Goal: Task Accomplishment & Management: Manage account settings

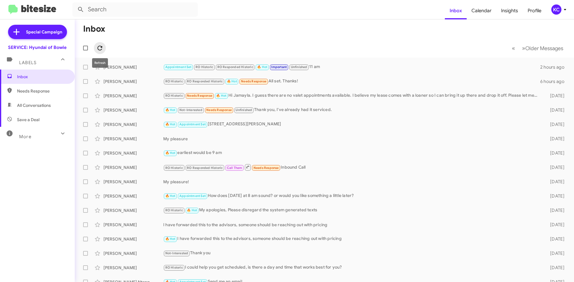
click at [101, 45] on icon at bounding box center [99, 48] width 7 height 7
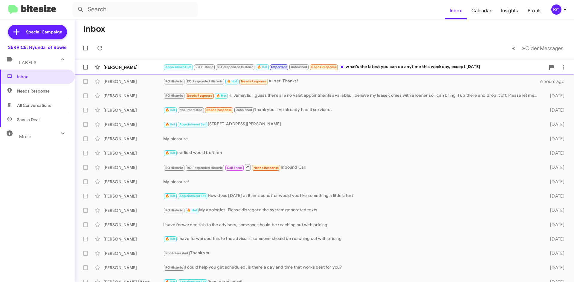
click at [122, 70] on div "Elijah Jones" at bounding box center [133, 67] width 60 height 6
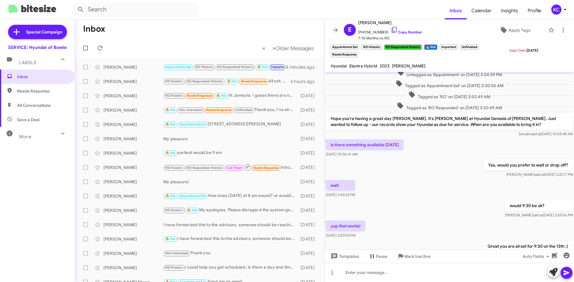
scroll to position [239, 0]
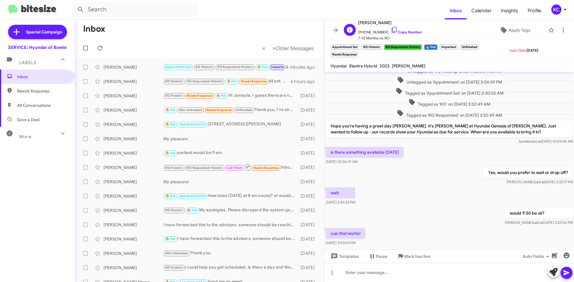
click at [393, 29] on span "+17142710298 Copy Number" at bounding box center [390, 30] width 64 height 9
click at [390, 28] on icon at bounding box center [393, 29] width 7 height 7
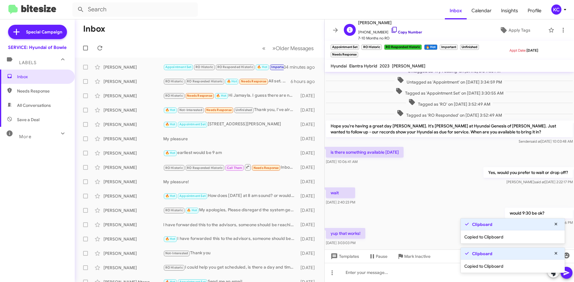
click at [390, 28] on icon at bounding box center [393, 29] width 7 height 7
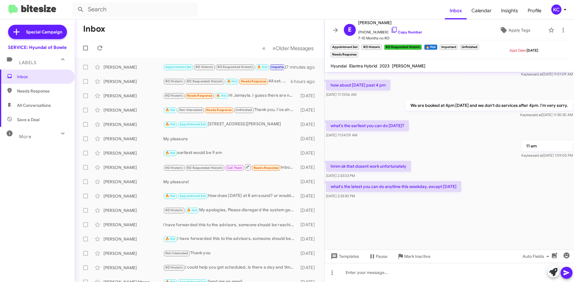
scroll to position [623, 0]
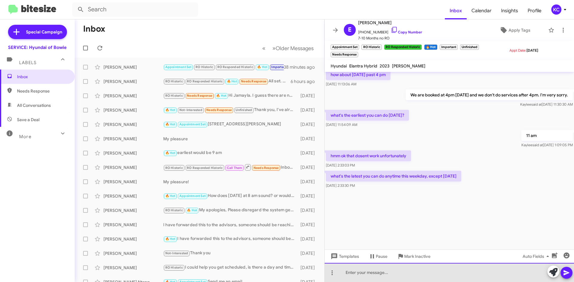
click at [375, 273] on div at bounding box center [448, 272] width 249 height 19
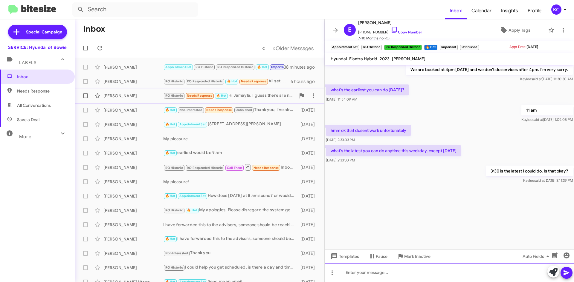
scroll to position [721, 0]
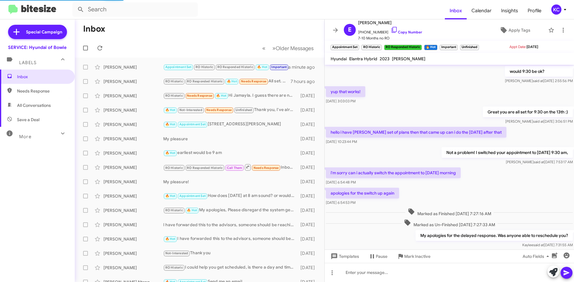
scroll to position [221, 0]
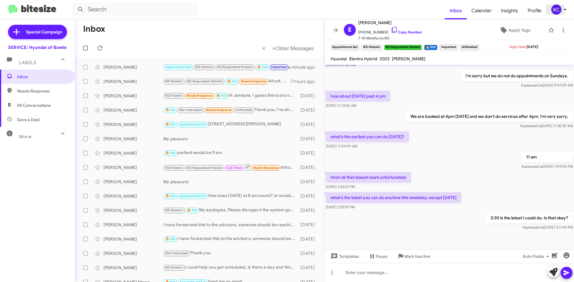
click at [558, 8] on div "KC" at bounding box center [556, 9] width 10 height 10
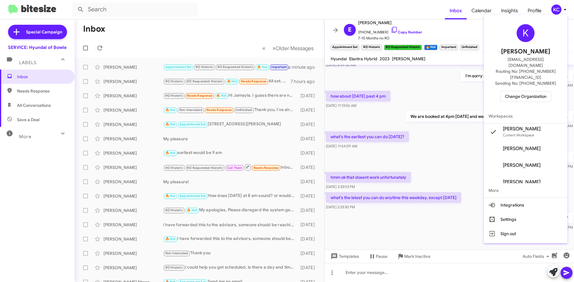
click at [529, 91] on span "Change Organization" at bounding box center [526, 96] width 42 height 10
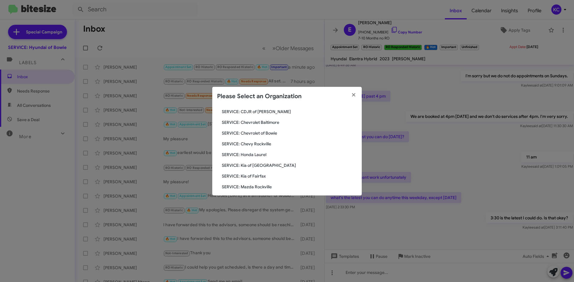
scroll to position [60, 0]
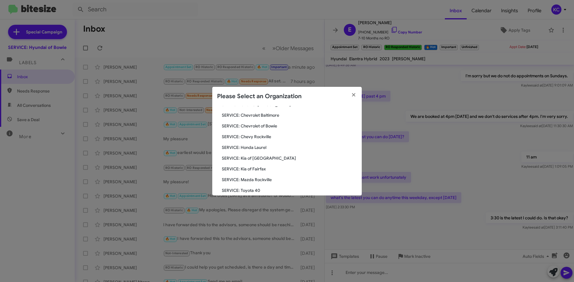
drag, startPoint x: 264, startPoint y: 172, endPoint x: 268, endPoint y: 169, distance: 4.3
click at [268, 169] on span "SERVICE: Kia of Fairfax" at bounding box center [289, 169] width 135 height 6
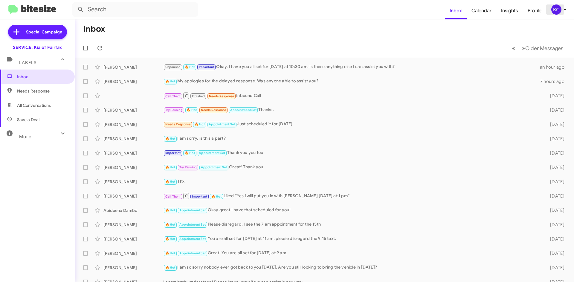
click at [551, 10] on div "KC" at bounding box center [556, 9] width 10 height 10
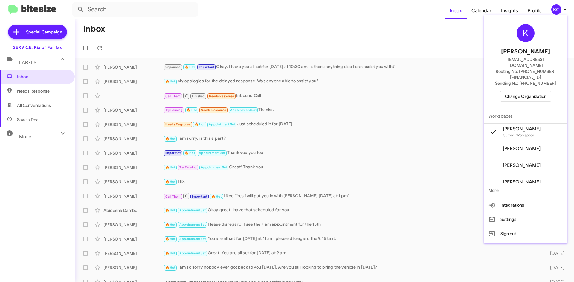
click at [525, 91] on span "Change Organization" at bounding box center [526, 96] width 42 height 10
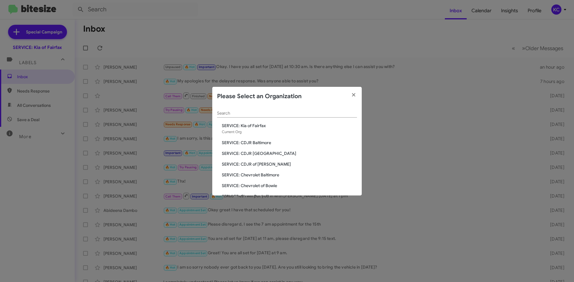
click at [116, 36] on modal-container "Please Select an Organization Search SERVICE: Kia of Fairfax Current Org SERVIC…" at bounding box center [287, 141] width 574 height 282
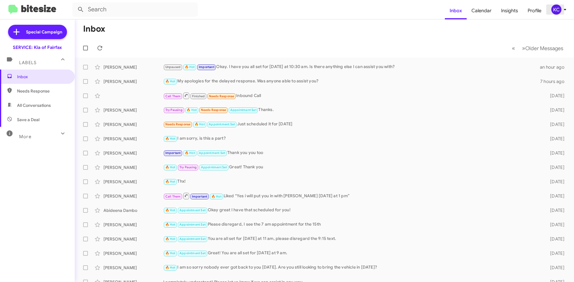
click at [563, 9] on icon at bounding box center [564, 9] width 7 height 7
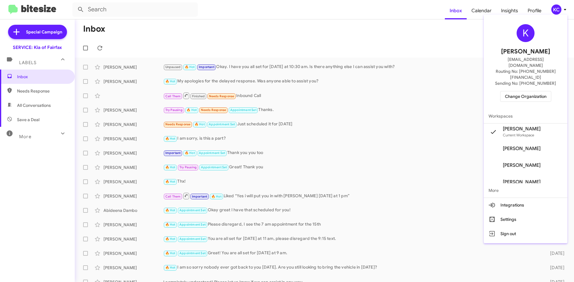
click at [522, 91] on span "Change Organization" at bounding box center [526, 96] width 42 height 10
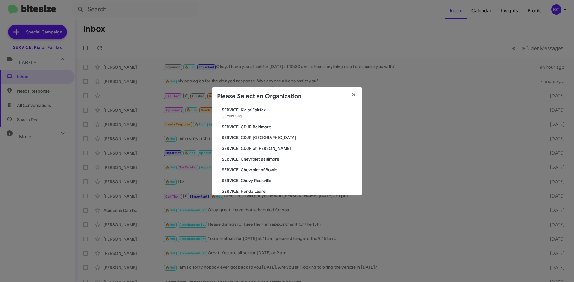
scroll to position [30, 0]
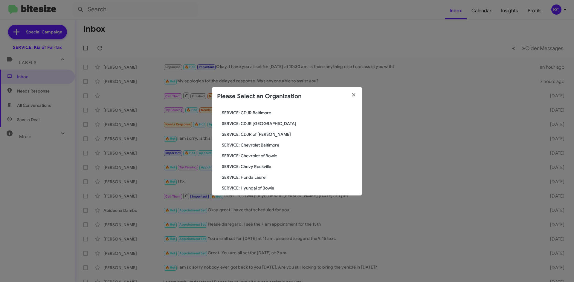
click at [254, 186] on span "SERVICE: Hyundai of Bowie" at bounding box center [289, 188] width 135 height 6
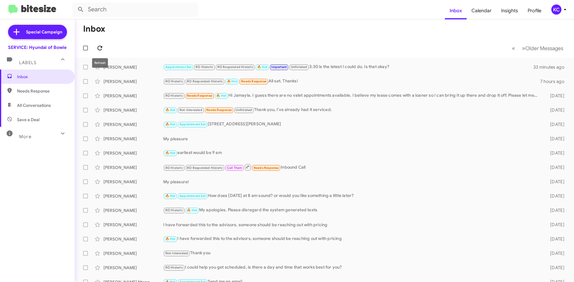
click at [99, 44] on button at bounding box center [100, 48] width 12 height 12
click at [560, 4] on span "KC" at bounding box center [560, 9] width 18 height 10
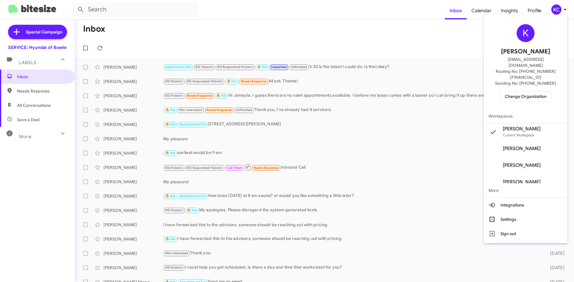
click at [526, 91] on span "Change Organization" at bounding box center [526, 96] width 42 height 10
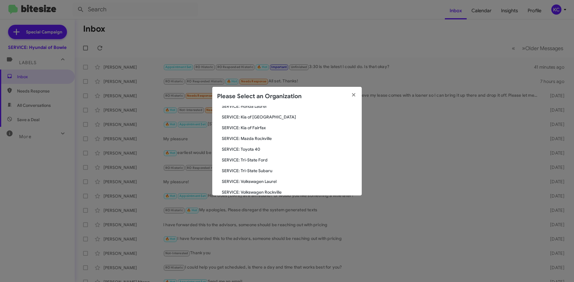
scroll to position [110, 0]
click at [260, 164] on span "SERVICE: Tri-State Subaru" at bounding box center [289, 162] width 135 height 6
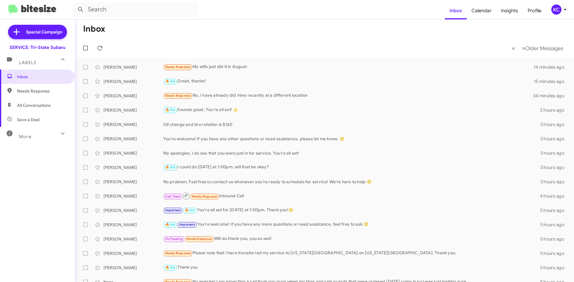
click at [554, 4] on mat-toolbar "Inbox Calendar Insights Profile KC" at bounding box center [287, 9] width 574 height 19
click at [554, 12] on div "KC" at bounding box center [556, 9] width 10 height 10
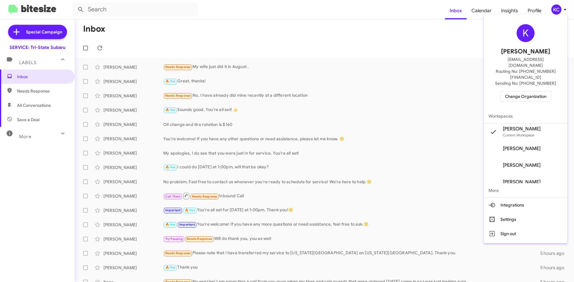
click at [542, 91] on span "Change Organization" at bounding box center [526, 96] width 42 height 10
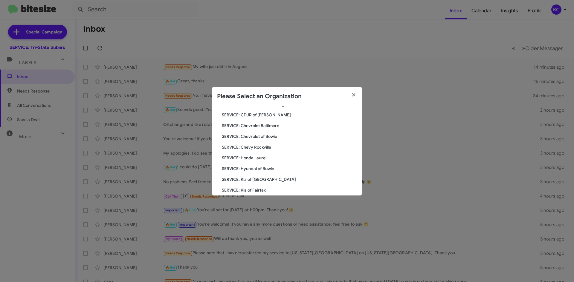
scroll to position [60, 0]
click at [256, 180] on span "SERVICE: Kia of Fairfax" at bounding box center [289, 180] width 135 height 6
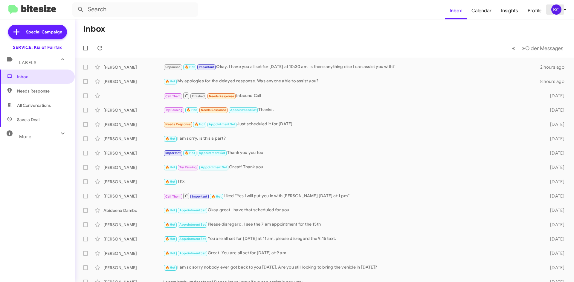
click at [558, 13] on div "KC" at bounding box center [556, 9] width 10 height 10
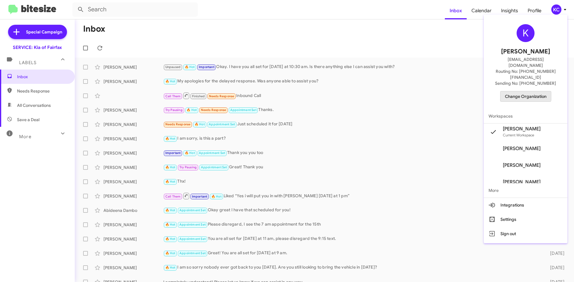
click at [520, 91] on span "Change Organization" at bounding box center [526, 96] width 42 height 10
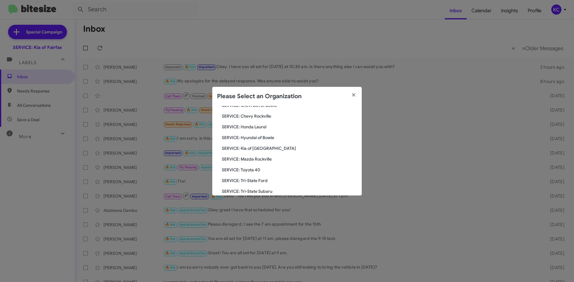
scroll to position [50, 0]
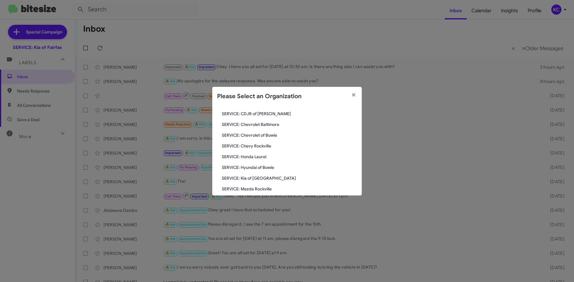
click at [259, 140] on div "Search SERVICE: Kia of Fairfax Current Org SERVICE: CDJR Baltimore SERVICE: CDJ…" at bounding box center [286, 151] width 149 height 90
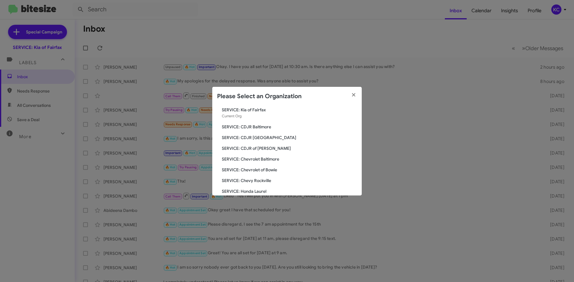
scroll to position [90, 0]
click at [261, 140] on span "SERVICE: Kia of [GEOGRAPHIC_DATA]" at bounding box center [289, 139] width 135 height 6
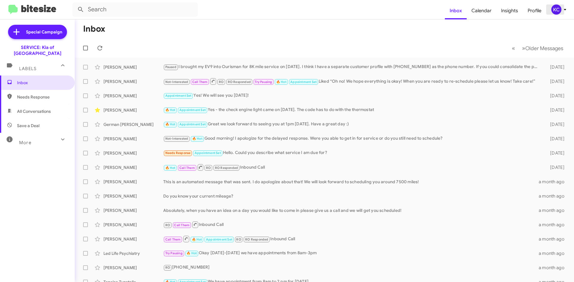
click at [553, 10] on div "KC" at bounding box center [556, 9] width 10 height 10
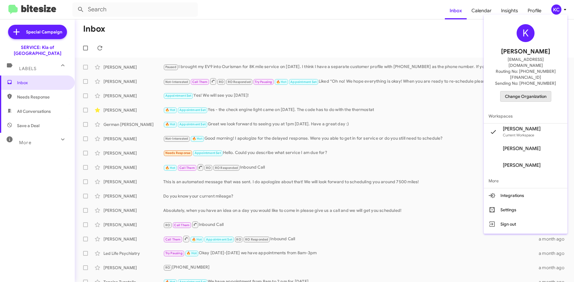
click at [538, 91] on span "Change Organization" at bounding box center [526, 96] width 42 height 10
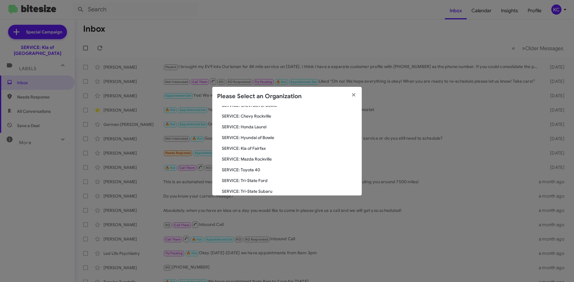
scroll to position [50, 0]
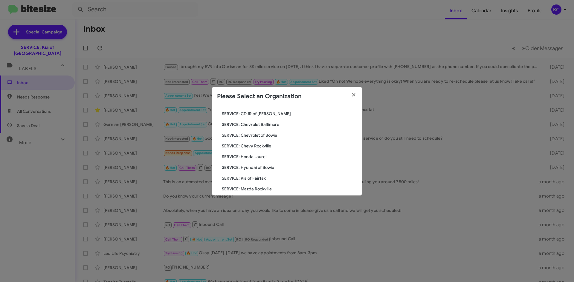
click at [262, 144] on span "SERVICE: Chevy Rockville" at bounding box center [289, 146] width 135 height 6
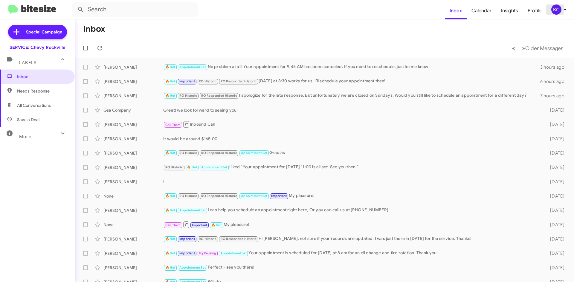
click at [546, 11] on button "KC" at bounding box center [556, 9] width 21 height 10
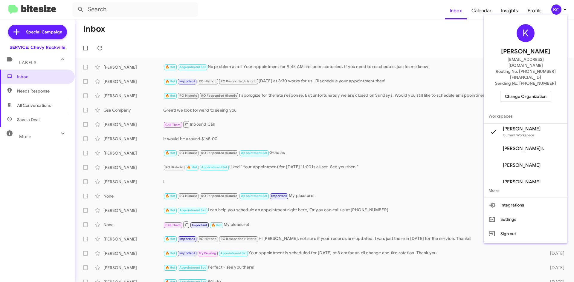
click at [522, 91] on span "Change Organization" at bounding box center [526, 96] width 42 height 10
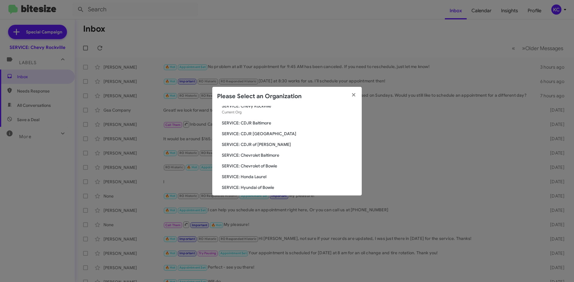
scroll to position [30, 0]
click at [270, 155] on span "SERVICE: Chevrolet of Bowie" at bounding box center [289, 156] width 135 height 6
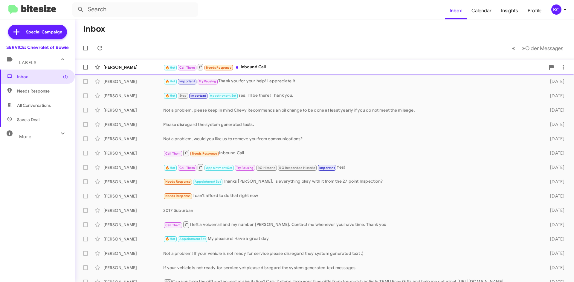
click at [265, 68] on div "🔥 Hot Call Them Needs Response Inbound Call" at bounding box center [354, 66] width 382 height 7
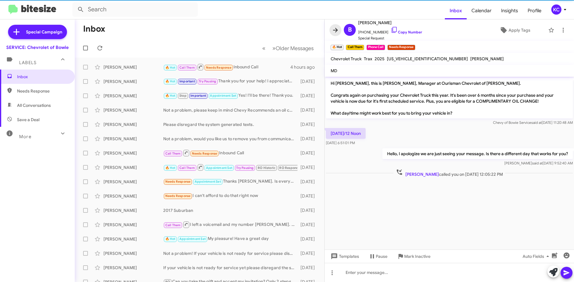
click at [338, 27] on icon at bounding box center [335, 30] width 7 height 7
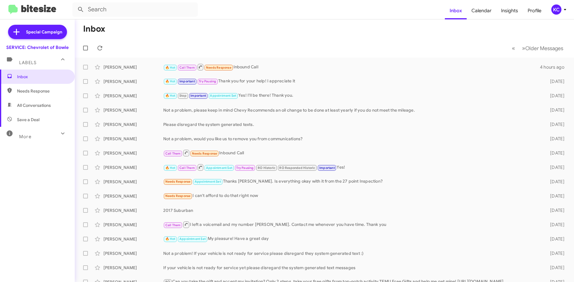
click at [553, 8] on div "KC" at bounding box center [556, 9] width 10 height 10
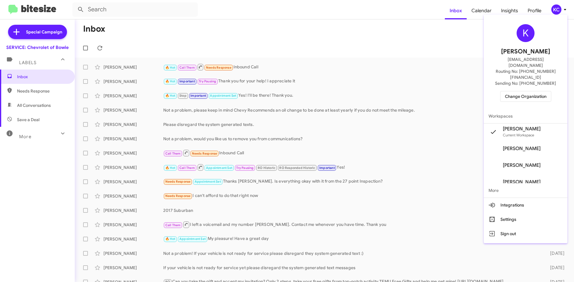
click at [517, 91] on span "Change Organization" at bounding box center [526, 96] width 42 height 10
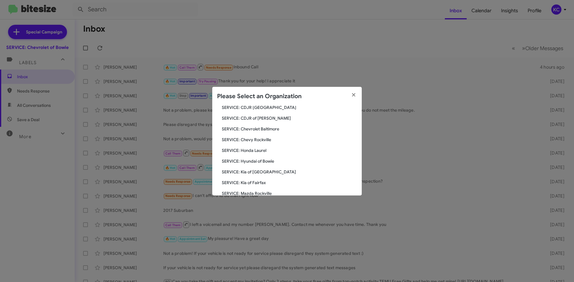
scroll to position [60, 0]
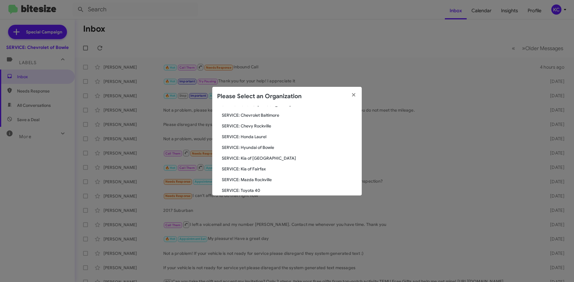
click at [265, 148] on span "SERVICE: Hyundai of Bowie" at bounding box center [289, 148] width 135 height 6
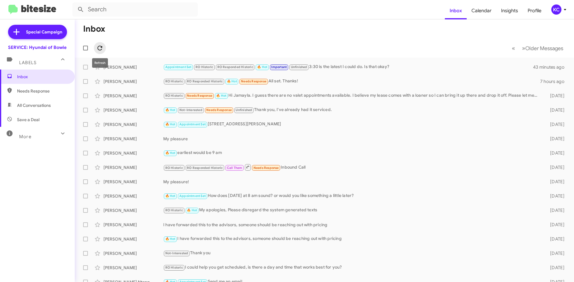
click at [98, 45] on icon at bounding box center [99, 48] width 7 height 7
click at [558, 9] on div "KC" at bounding box center [556, 9] width 10 height 10
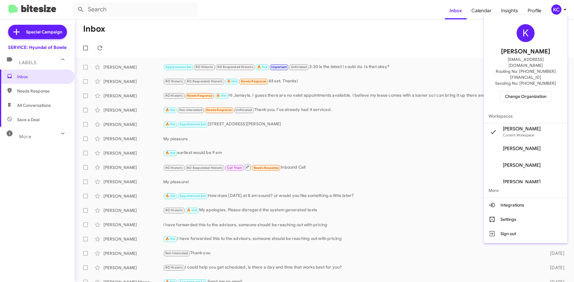
click at [530, 91] on span "Change Organization" at bounding box center [526, 96] width 42 height 10
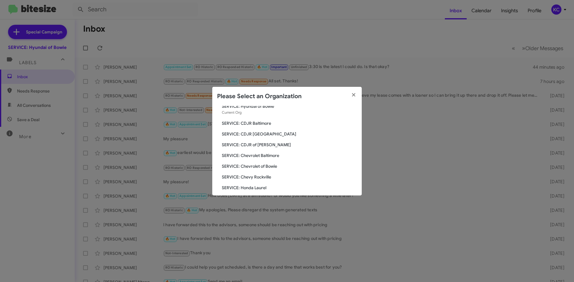
scroll to position [30, 0]
click at [249, 144] on span "SERVICE: Chevrolet Baltimore" at bounding box center [289, 145] width 135 height 6
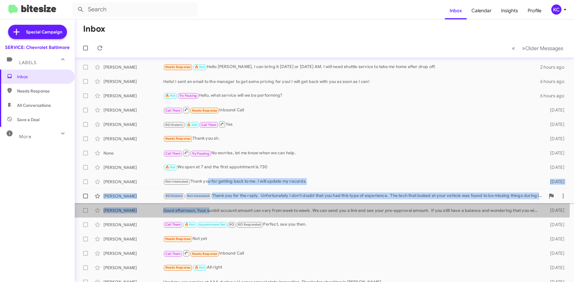
click at [208, 178] on mat-action-list "[PERSON_NAME] Needs Response 🔥 Hot Hello [PERSON_NAME], I can bring it [DATE] o…" at bounding box center [324, 202] width 499 height 289
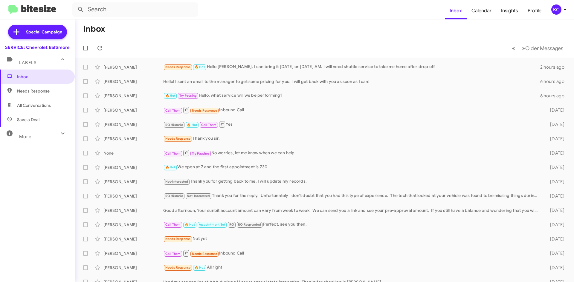
click at [278, 11] on form at bounding box center [258, 9] width 372 height 14
